Goal: Complete application form

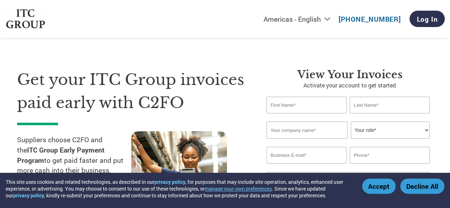
click at [234, 126] on div "Get your ITC Group invoices paid early with C2FO Suppliers choose C2FO and the …" at bounding box center [136, 148] width 239 height 161
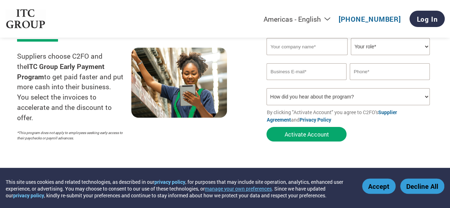
scroll to position [85, 0]
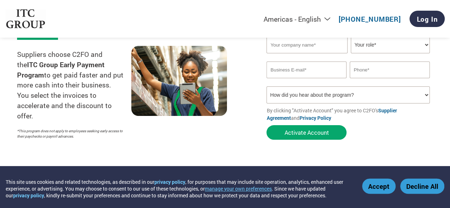
click at [59, 89] on p "Suppliers choose C2FO and the ITC Group Early Payment Program to get paid faste…" at bounding box center [74, 86] width 114 height 72
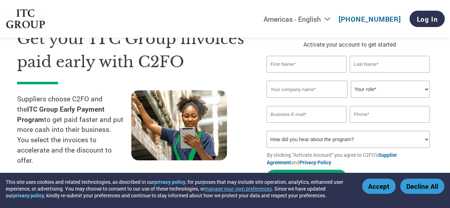
scroll to position [43, 0]
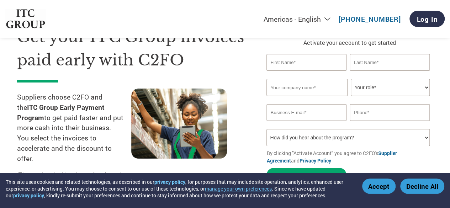
click at [282, 63] on input "text" at bounding box center [307, 62] width 80 height 17
type input "[PERSON_NAME]"
click at [392, 62] on input "text" at bounding box center [390, 62] width 80 height 17
type input "Likhar"
click at [324, 88] on input "text" at bounding box center [307, 87] width 81 height 17
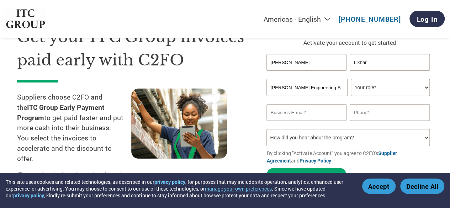
type input "[PERSON_NAME] Engineering Services"
click at [427, 88] on select "Your role* CFO Controller Credit Manager Finance Director Treasurer CEO Preside…" at bounding box center [390, 87] width 79 height 17
select select "OWNER_FOUNDER"
click at [351, 79] on select "Your role* CFO Controller Credit Manager Finance Director Treasurer CEO Preside…" at bounding box center [390, 87] width 79 height 17
click at [306, 119] on input "email" at bounding box center [307, 112] width 80 height 17
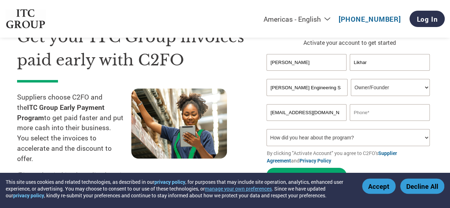
type input "[EMAIL_ADDRESS][DOMAIN_NAME]"
click at [384, 115] on input "text" at bounding box center [390, 112] width 80 height 17
type input "8104431950"
click at [422, 138] on select "How did you hear about the program? Received a letter Email Social Media Online…" at bounding box center [348, 137] width 163 height 17
select select "Received a Letter"
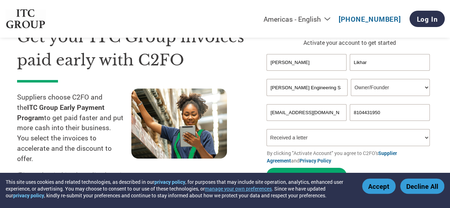
click at [267, 130] on select "How did you hear about the program? Received a letter Email Social Media Online…" at bounding box center [348, 137] width 163 height 17
click at [236, 155] on div at bounding box center [188, 137] width 114 height 97
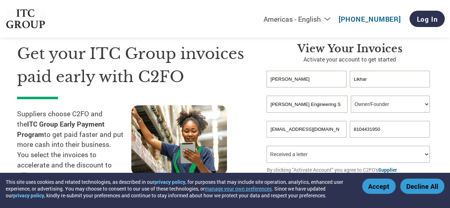
scroll to position [0, 0]
